Goal: Navigation & Orientation: Find specific page/section

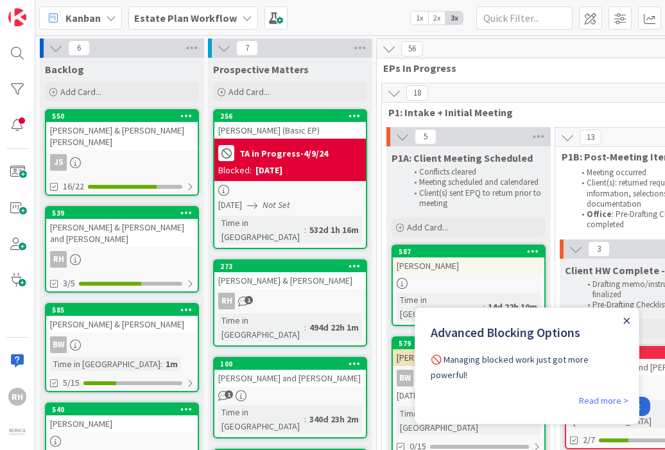
click at [624, 323] on icon "Close Announcement" at bounding box center [627, 321] width 6 height 6
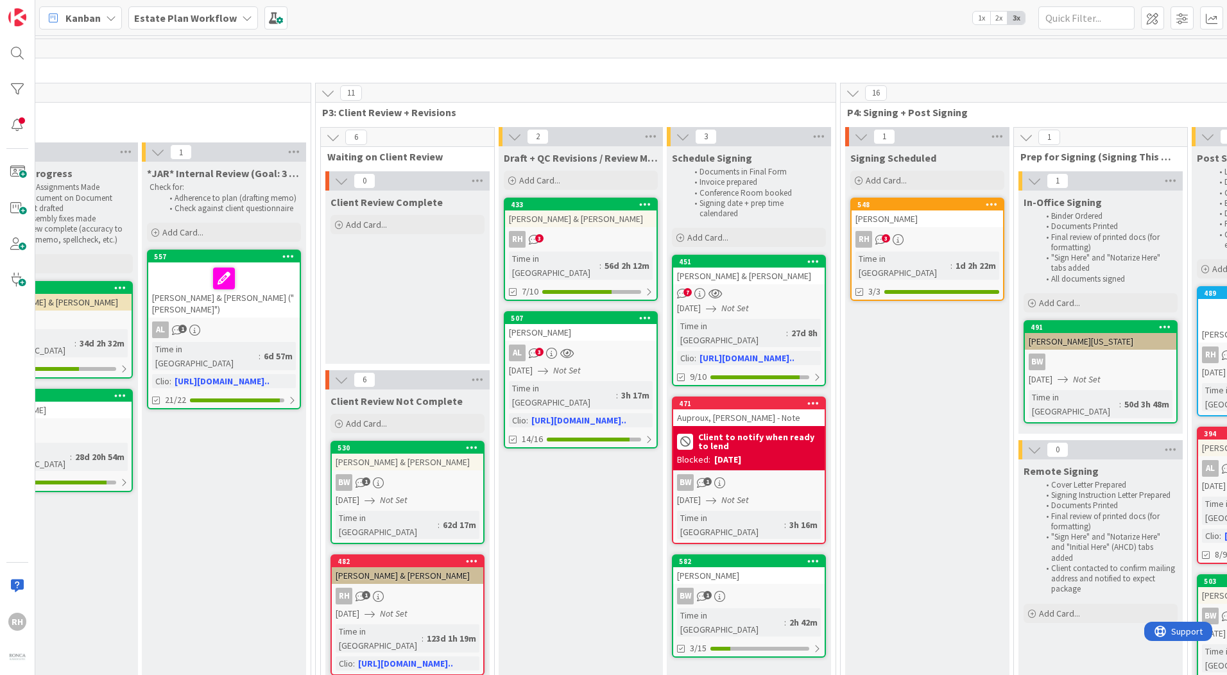
scroll to position [0, 939]
click at [196, 12] on b "Estate Plan Workflow" at bounding box center [185, 18] width 103 height 13
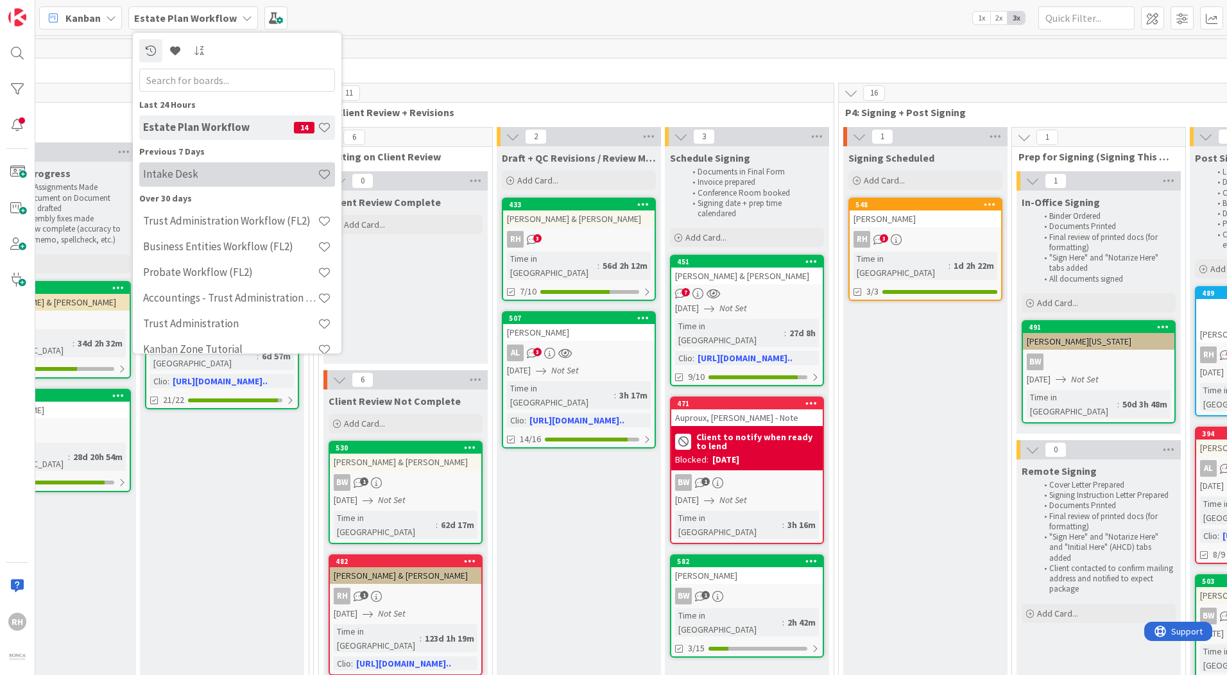
click at [212, 168] on h4 "Intake Desk" at bounding box center [230, 173] width 175 height 13
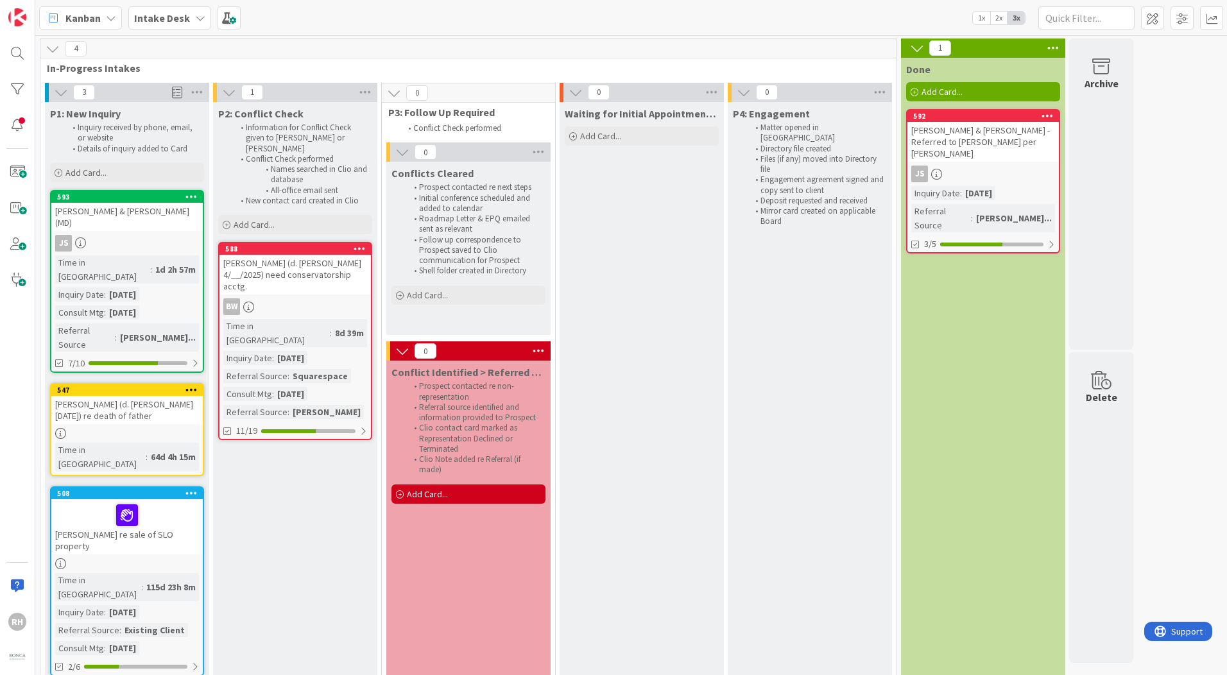
click at [184, 396] on div "[PERSON_NAME] (d. [PERSON_NAME] [DATE]) re death of father" at bounding box center [126, 410] width 151 height 28
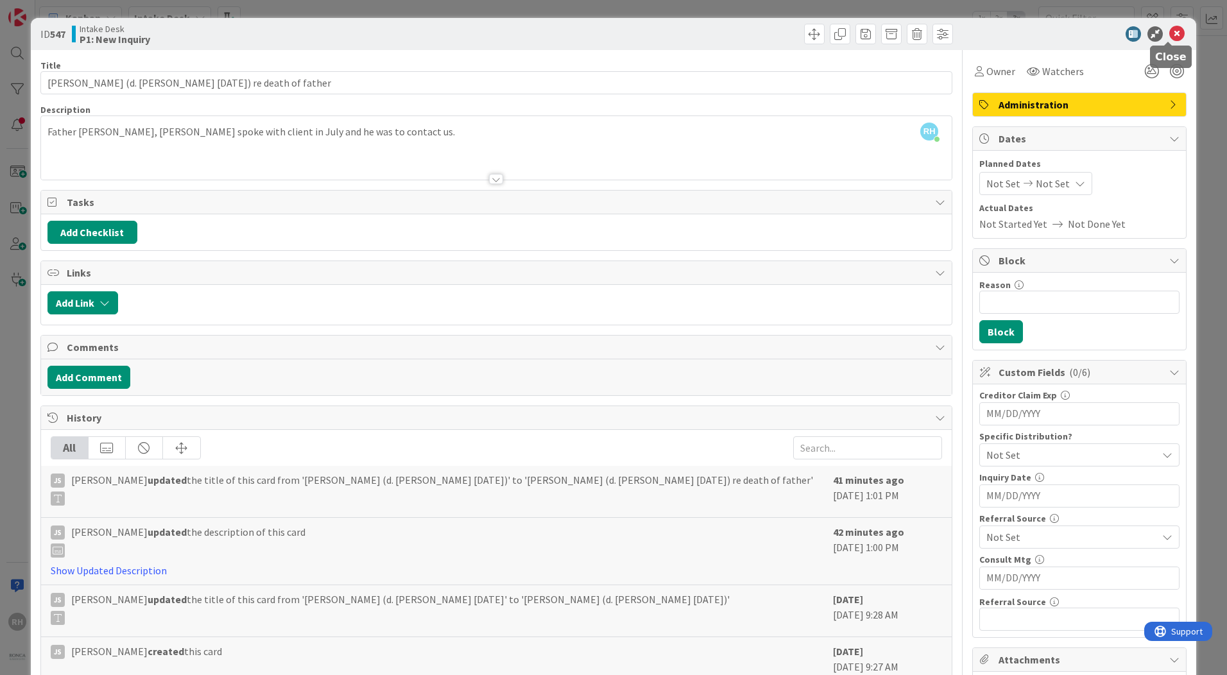
click at [980, 35] on icon at bounding box center [1176, 33] width 15 height 15
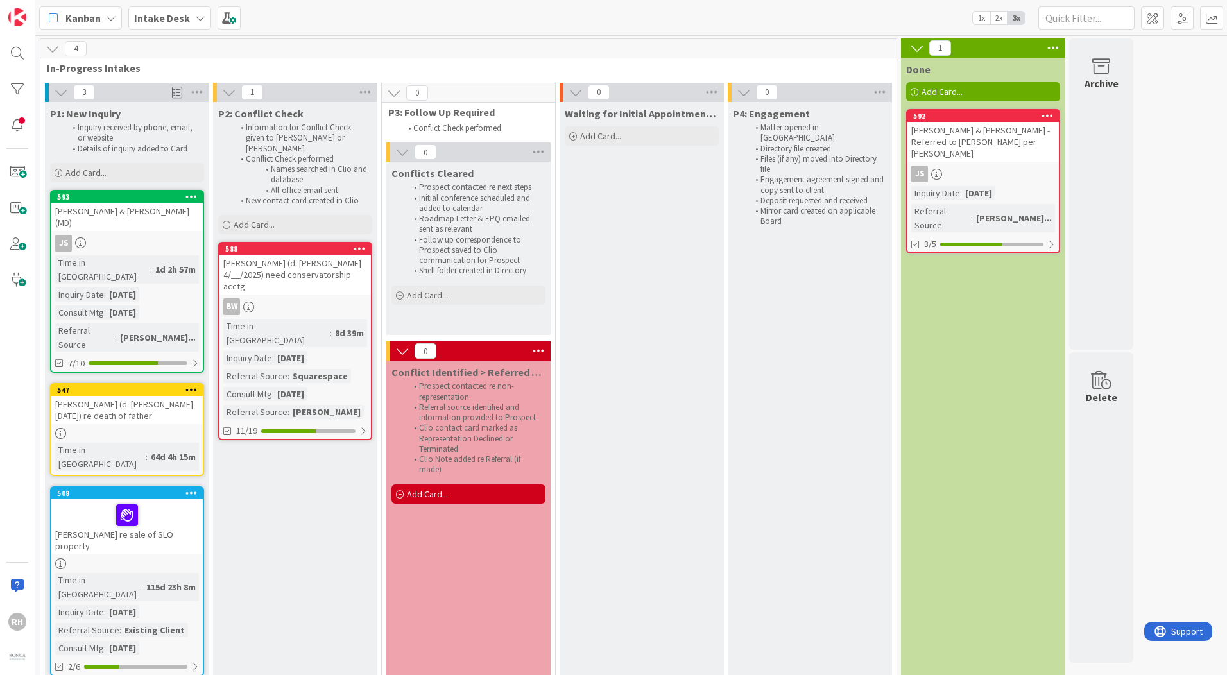
click at [980, 166] on div "JS" at bounding box center [982, 174] width 151 height 17
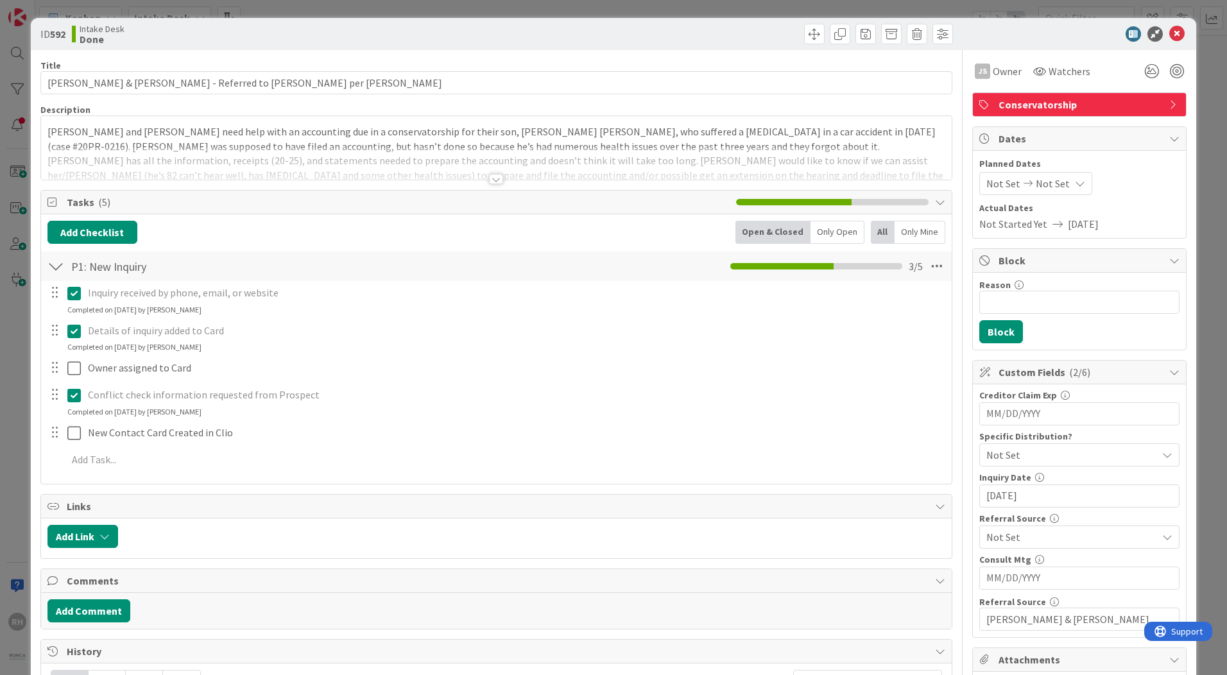
click at [489, 185] on div "Title 64 / 128 [PERSON_NAME] & [PERSON_NAME] - Referred to [PERSON_NAME] per [P…" at bounding box center [496, 576] width 912 height 1052
click at [492, 180] on div at bounding box center [496, 179] width 14 height 10
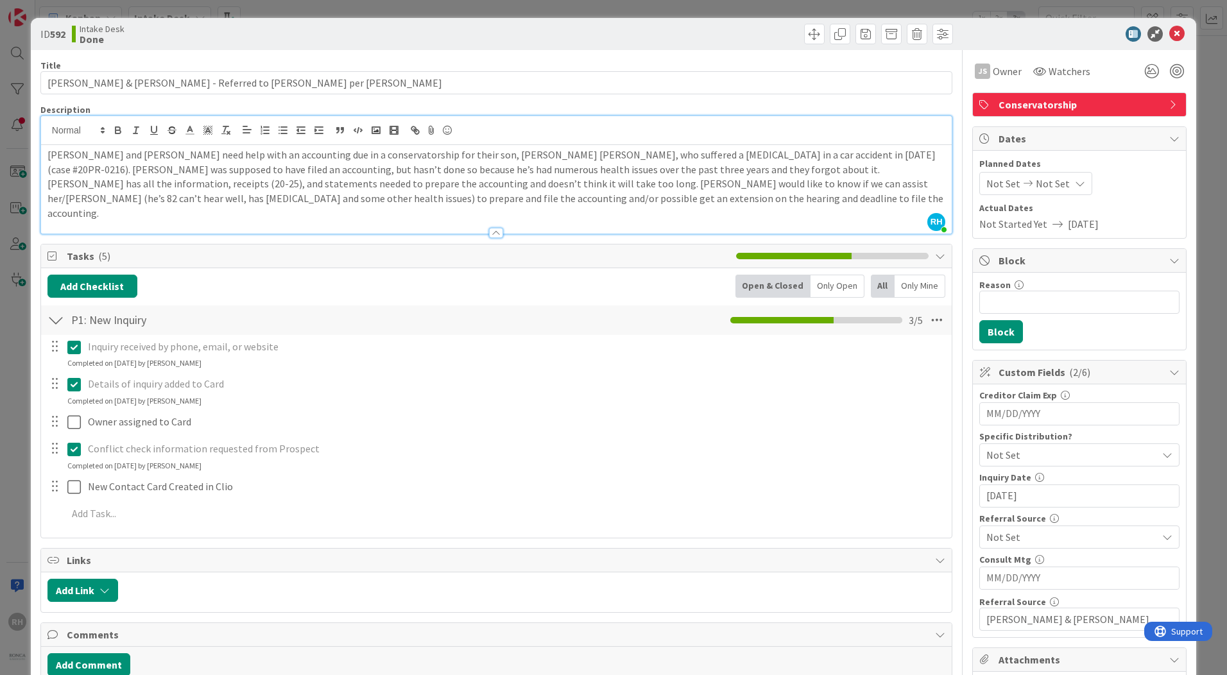
click at [516, 103] on div "Title 64 / 128 [PERSON_NAME] & [PERSON_NAME] - Referred to [PERSON_NAME] per [P…" at bounding box center [496, 576] width 912 height 1052
click at [980, 37] on icon at bounding box center [1176, 33] width 15 height 15
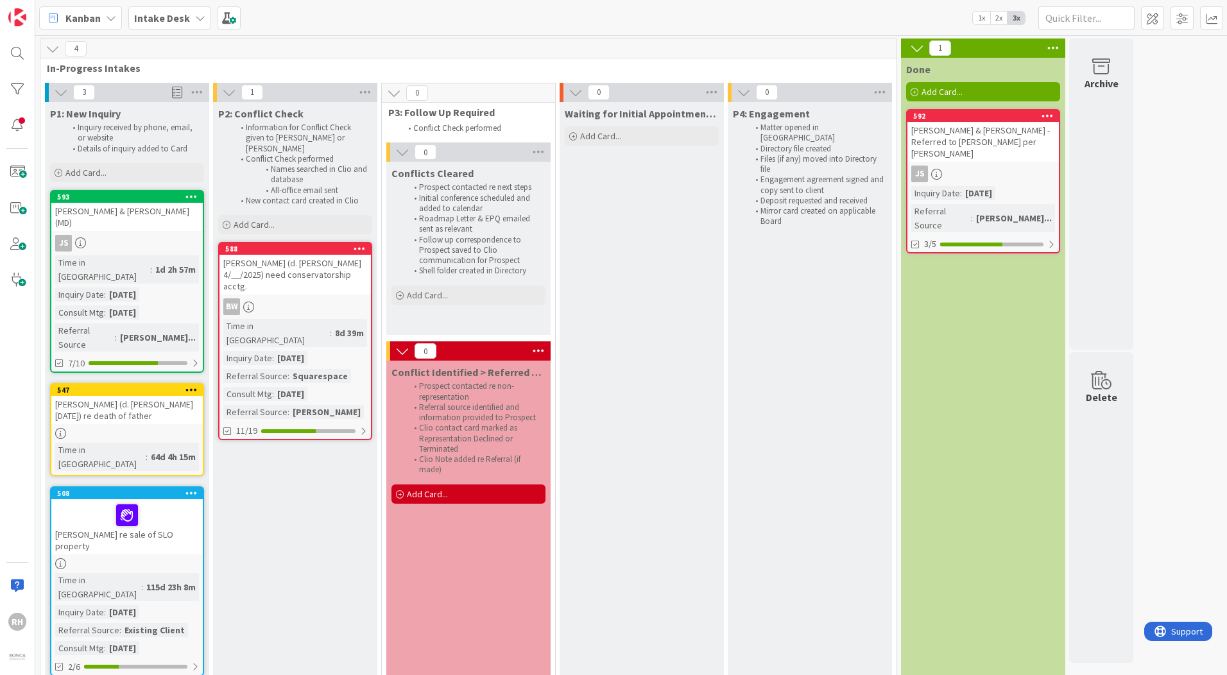
click at [286, 287] on link "588 [PERSON_NAME] (d. [PERSON_NAME] 4/__/2025) need conservatorship acctg. BW T…" at bounding box center [295, 341] width 154 height 198
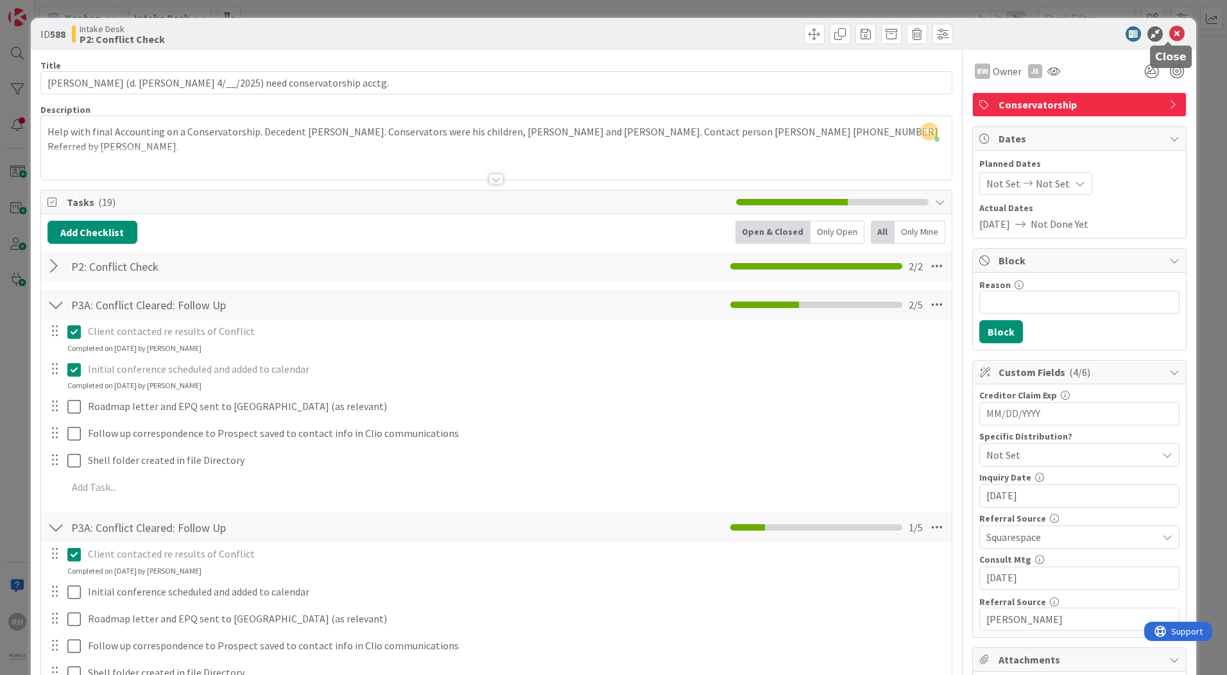
click at [980, 35] on icon at bounding box center [1176, 33] width 15 height 15
